Goal: Task Accomplishment & Management: Use online tool/utility

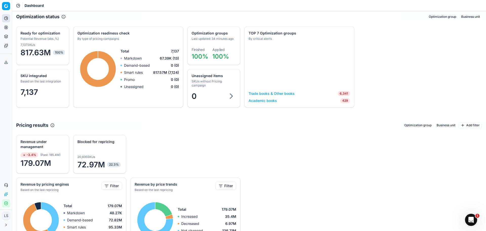
click at [5, 22] on button "Analytics" at bounding box center [6, 18] width 8 height 8
click at [8, 18] on icon at bounding box center [7, 17] width 2 height 2
click at [5, 26] on icon at bounding box center [6, 27] width 4 height 4
click at [50, 38] on link "Optimization groups" at bounding box center [48, 36] width 59 height 7
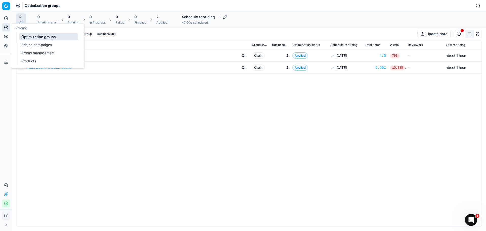
click at [127, 125] on div "Academic books Chain 1 Applied on [DATE] 476 793 - about 1 hour Trade books & O…" at bounding box center [249, 137] width 466 height 177
click at [51, 57] on link "Academic books" at bounding box center [40, 55] width 28 height 5
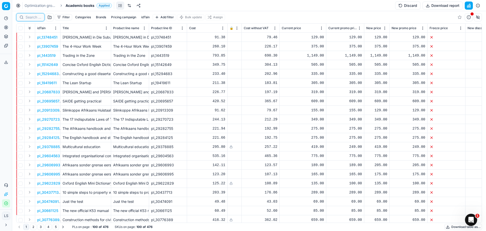
click at [30, 19] on input at bounding box center [34, 17] width 16 height 5
paste input "96173400"
type input "96173400"
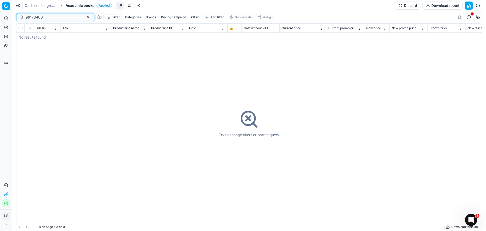
click at [85, 19] on button "button" at bounding box center [88, 17] width 6 height 6
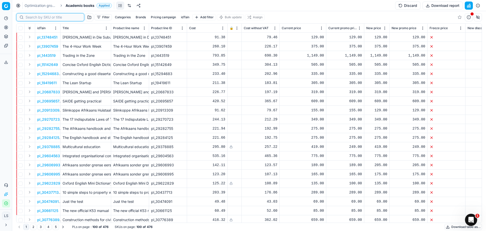
click at [36, 18] on input at bounding box center [53, 17] width 55 height 5
paste input "96173400"
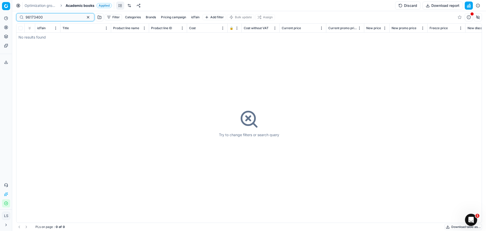
click at [42, 17] on input "96173400" at bounding box center [53, 17] width 55 height 5
paste input "37780072"
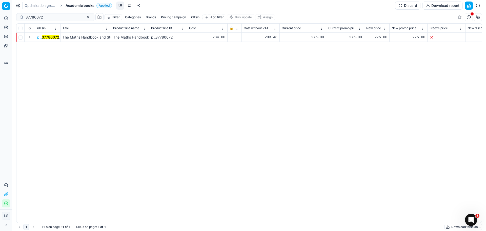
click at [403, 37] on div "275.00" at bounding box center [409, 37] width 34 height 5
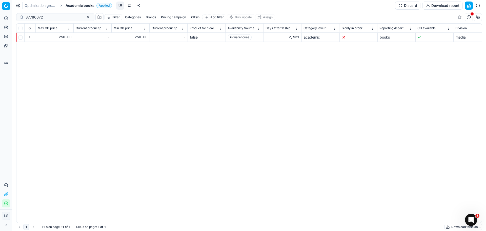
scroll to position [0, 2037]
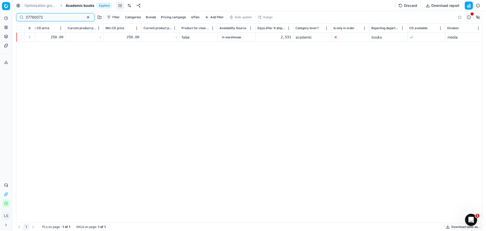
click at [59, 17] on input "37780072" at bounding box center [53, 17] width 55 height 5
paste input "164458"
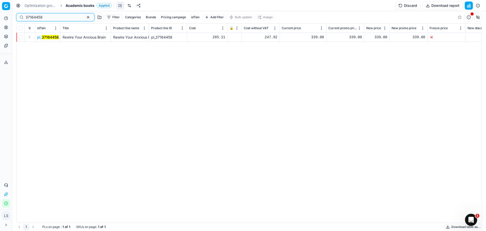
click at [54, 17] on input "37164458" at bounding box center [53, 17] width 55 height 5
paste input "60836459"
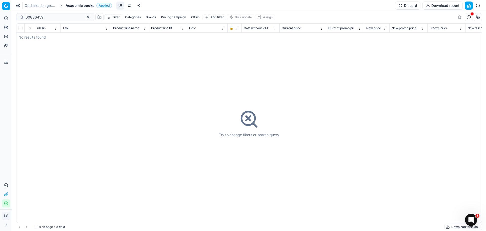
drag, startPoint x: 44, startPoint y: 20, endPoint x: 54, endPoint y: 19, distance: 10.2
click at [44, 20] on div "60836459" at bounding box center [55, 17] width 78 height 8
paste input "51101340"
paste input "76443437"
paste input "26721013"
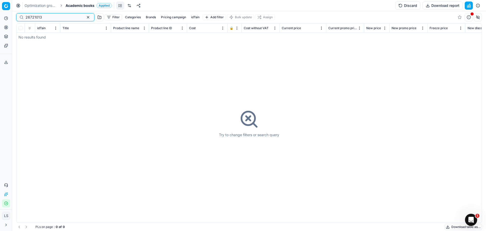
click at [58, 16] on input "26721013" at bounding box center [53, 17] width 55 height 5
paste input "9282755"
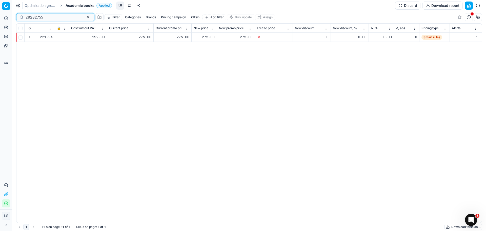
scroll to position [0, 75]
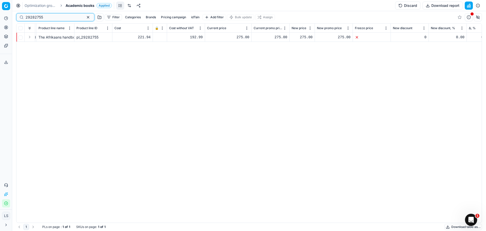
click at [45, 20] on input "29282755" at bounding box center [53, 17] width 55 height 5
paste input "77133953"
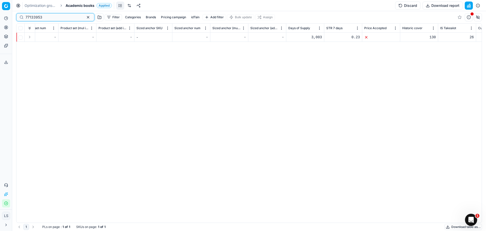
scroll to position [0, 75]
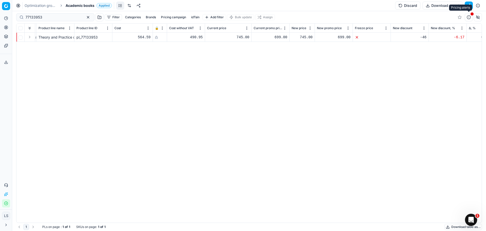
click at [466, 20] on button "button" at bounding box center [469, 17] width 8 height 8
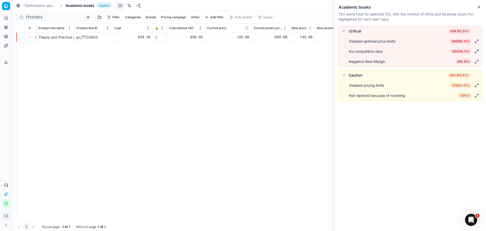
click at [28, 102] on div "pl_ 77133953 Theory and Practice of Counselling and Psychotherapy: A South Afri…" at bounding box center [175, 128] width 466 height 190
click at [4, 63] on icon at bounding box center [6, 62] width 4 height 4
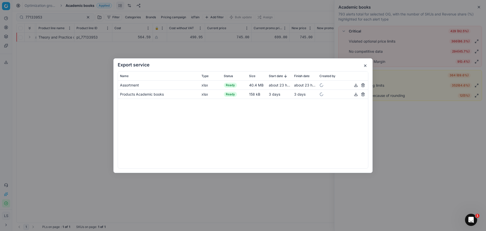
click at [355, 85] on button "button" at bounding box center [356, 85] width 6 height 6
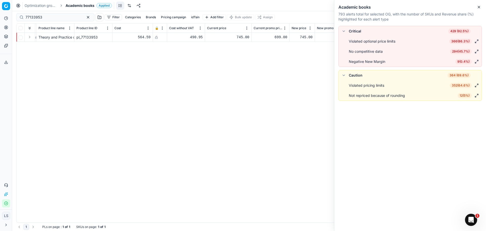
click at [43, 36] on div "Export service Name Type Status Size Start date Finish date Created by Assortme…" at bounding box center [243, 115] width 486 height 231
click at [45, 19] on input "77133953" at bounding box center [53, 17] width 55 height 5
paste input "38103045"
click at [51, 15] on input "38103045" at bounding box center [53, 17] width 55 height 5
paste input "375070"
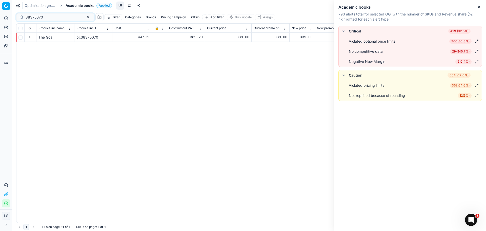
click at [228, 42] on td "339.00" at bounding box center [228, 37] width 47 height 9
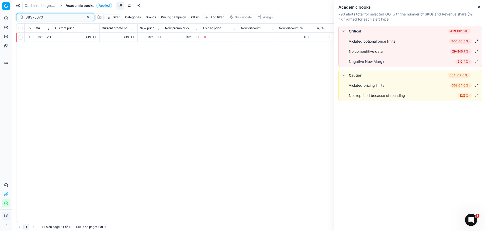
click at [55, 15] on input "38375070" at bounding box center [53, 17] width 55 height 5
paste input "90611734"
type input "90611734"
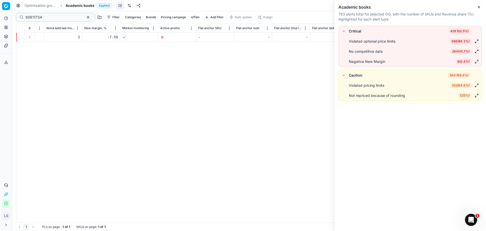
click at [102, 41] on td "-7.56" at bounding box center [101, 37] width 38 height 9
click at [374, 50] on div "No competitive data" at bounding box center [366, 51] width 34 height 5
click at [396, 39] on div "Violated optional price limits" at bounding box center [372, 41] width 47 height 5
click at [478, 41] on button "button" at bounding box center [477, 41] width 6 height 6
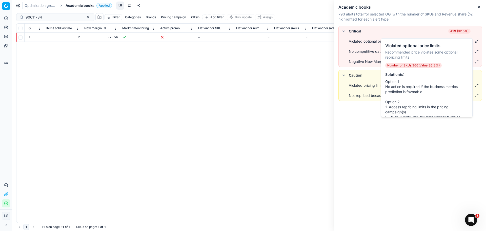
scroll to position [0, 0]
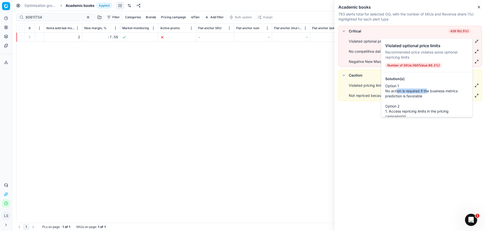
drag, startPoint x: 397, startPoint y: 93, endPoint x: 439, endPoint y: 91, distance: 42.1
click at [438, 91] on p "Option 1 No action is required if the business metrics prediction is favorable …" at bounding box center [427, 108] width 83 height 51
click at [406, 93] on p "Option 1 No action is required if the business metrics prediction is favorable …" at bounding box center [427, 108] width 83 height 51
drag, startPoint x: 407, startPoint y: 93, endPoint x: 426, endPoint y: 92, distance: 19.5
click at [426, 92] on p "Option 1 No action is required if the business metrics prediction is favorable …" at bounding box center [427, 108] width 83 height 51
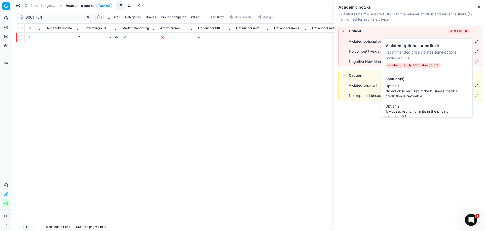
click at [430, 95] on p "Option 1 No action is required if the business metrics prediction is favorable …" at bounding box center [427, 108] width 83 height 51
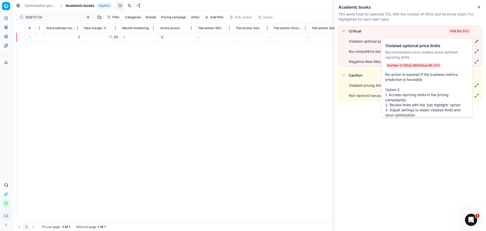
scroll to position [25, 0]
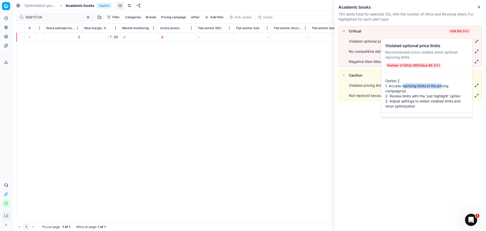
drag, startPoint x: 403, startPoint y: 86, endPoint x: 444, endPoint y: 86, distance: 41.6
click at [442, 86] on p "Option 1 No action is required if the business metrics prediction is favorable …" at bounding box center [427, 83] width 83 height 51
drag, startPoint x: 412, startPoint y: 97, endPoint x: 449, endPoint y: 96, distance: 37.5
click at [449, 96] on p "Option 1 No action is required if the business metrics prediction is favorable …" at bounding box center [427, 83] width 83 height 51
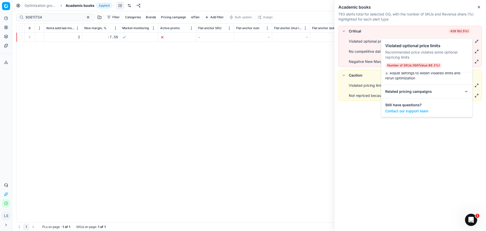
scroll to position [54, 0]
click at [358, 121] on div "Critical 429 (92.5%) Violated optional price limits 366 ( 86.3% ) No competitiv…" at bounding box center [411, 128] width 152 height 205
